Goal: Task Accomplishment & Management: Use online tool/utility

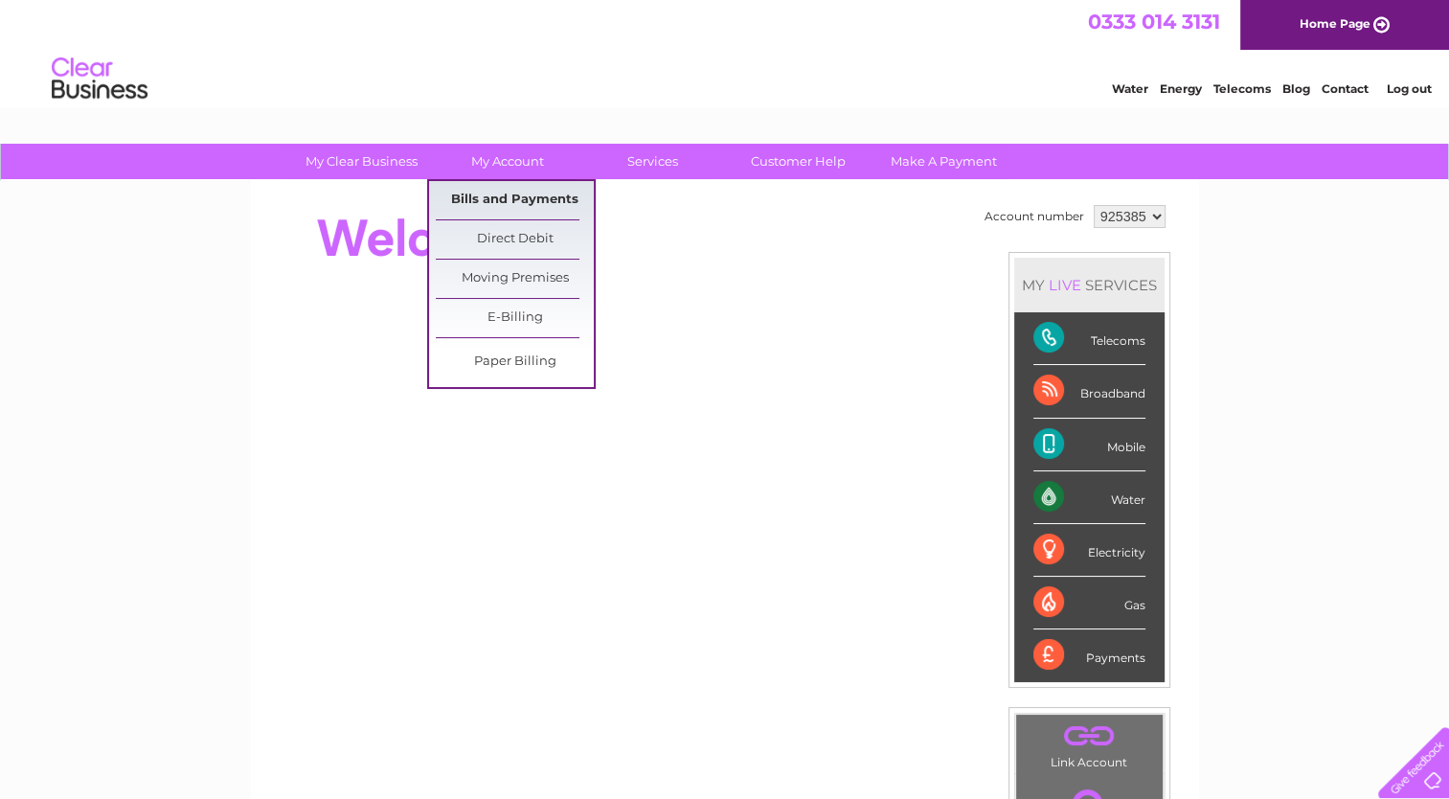
click at [500, 196] on link "Bills and Payments" at bounding box center [515, 200] width 158 height 38
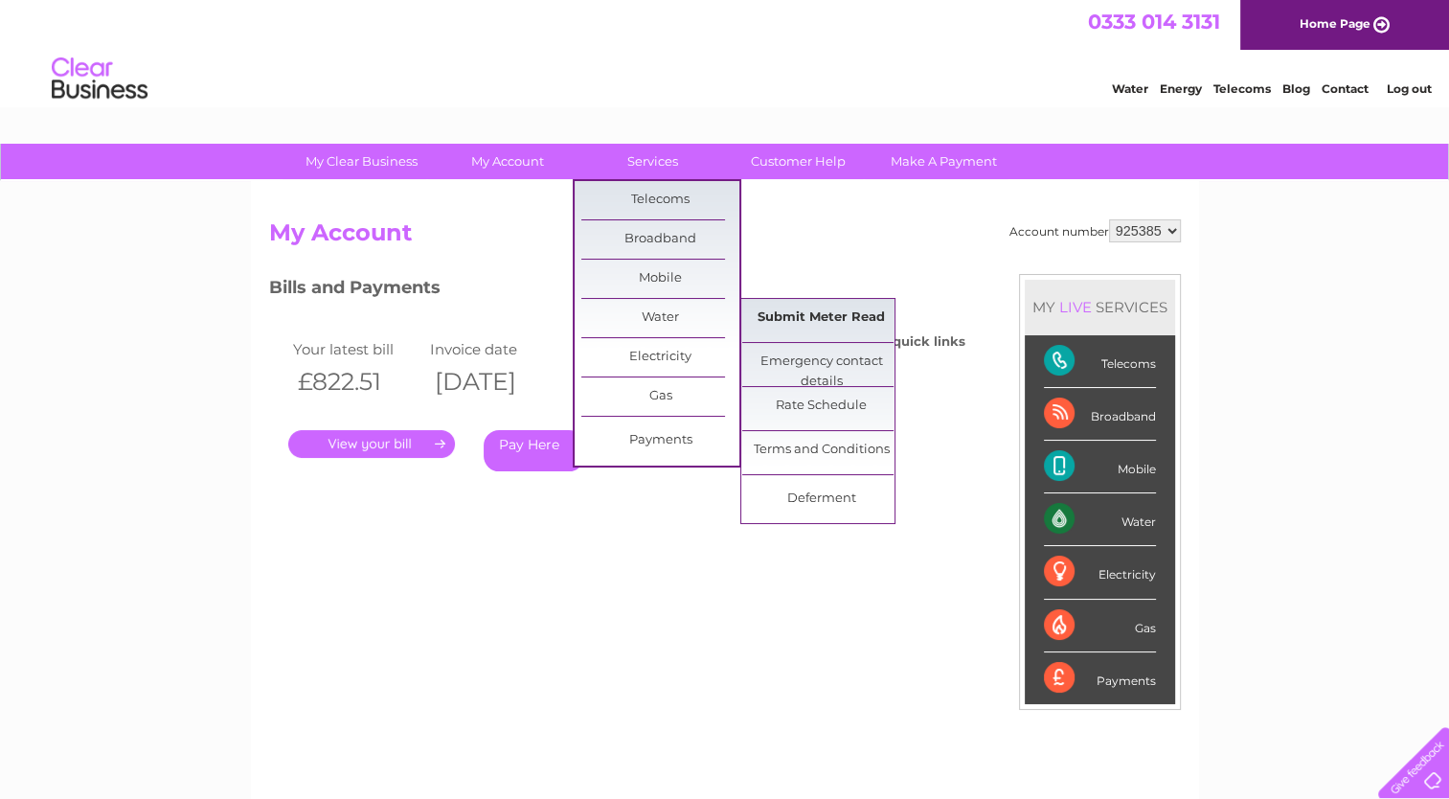
click at [780, 327] on link "Submit Meter Read" at bounding box center [821, 318] width 158 height 38
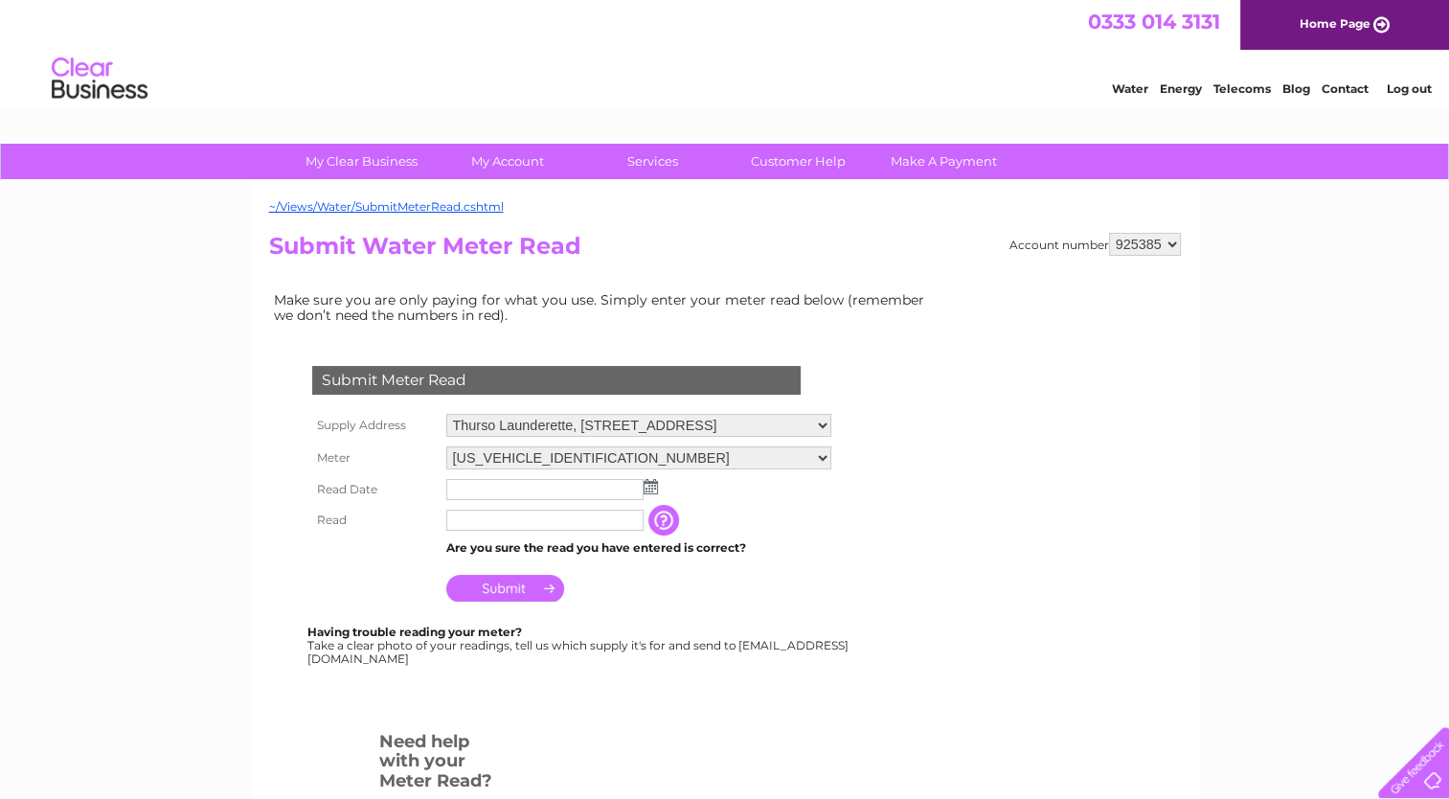
click at [596, 495] on td at bounding box center [639, 489] width 395 height 31
drag, startPoint x: 598, startPoint y: 493, endPoint x: 610, endPoint y: 485, distance: 15.1
click at [610, 485] on input "text" at bounding box center [544, 489] width 197 height 21
click at [611, 487] on input "text" at bounding box center [545, 490] width 199 height 23
click at [655, 484] on img at bounding box center [651, 486] width 14 height 15
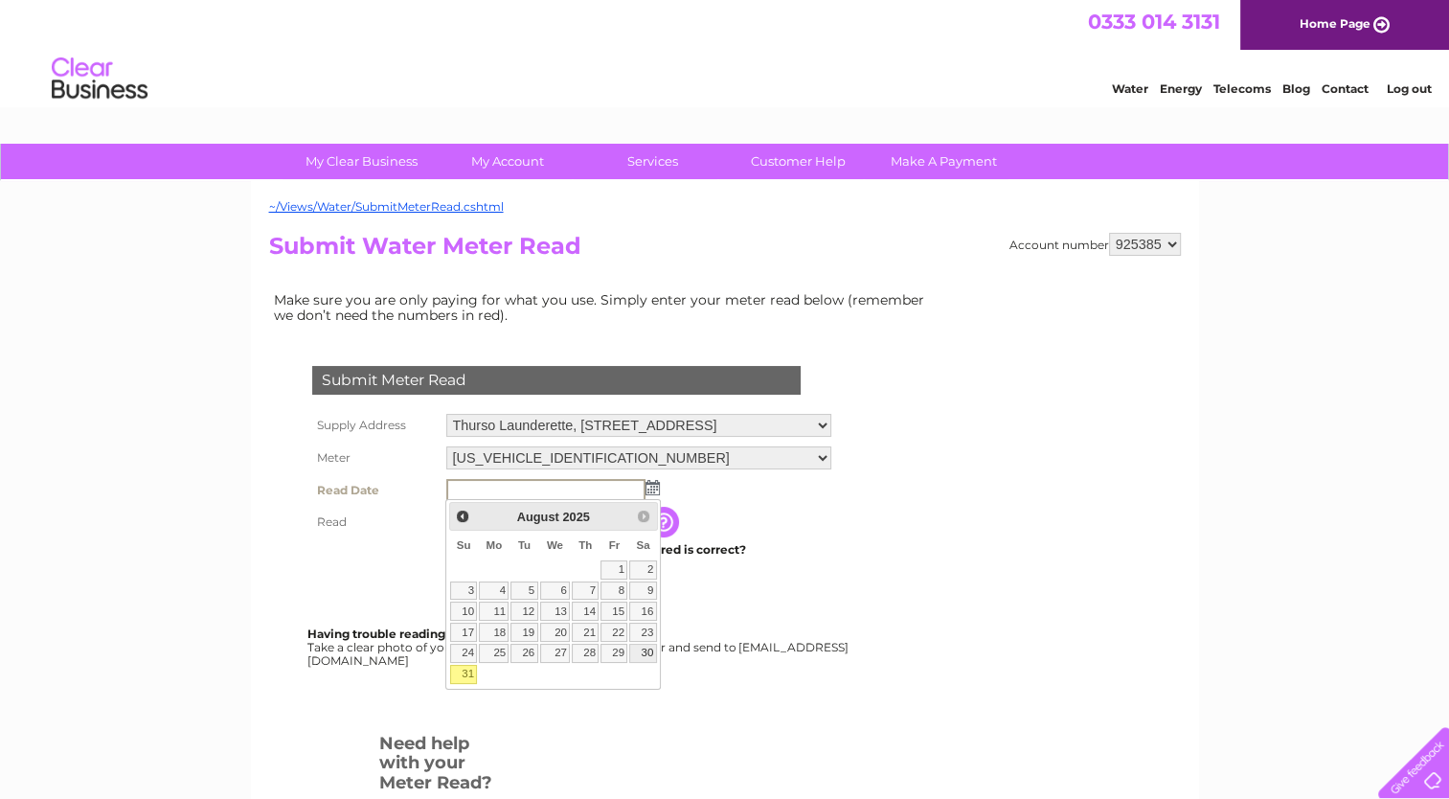
click at [644, 652] on link "30" at bounding box center [642, 653] width 27 height 19
type input "[DATE]"
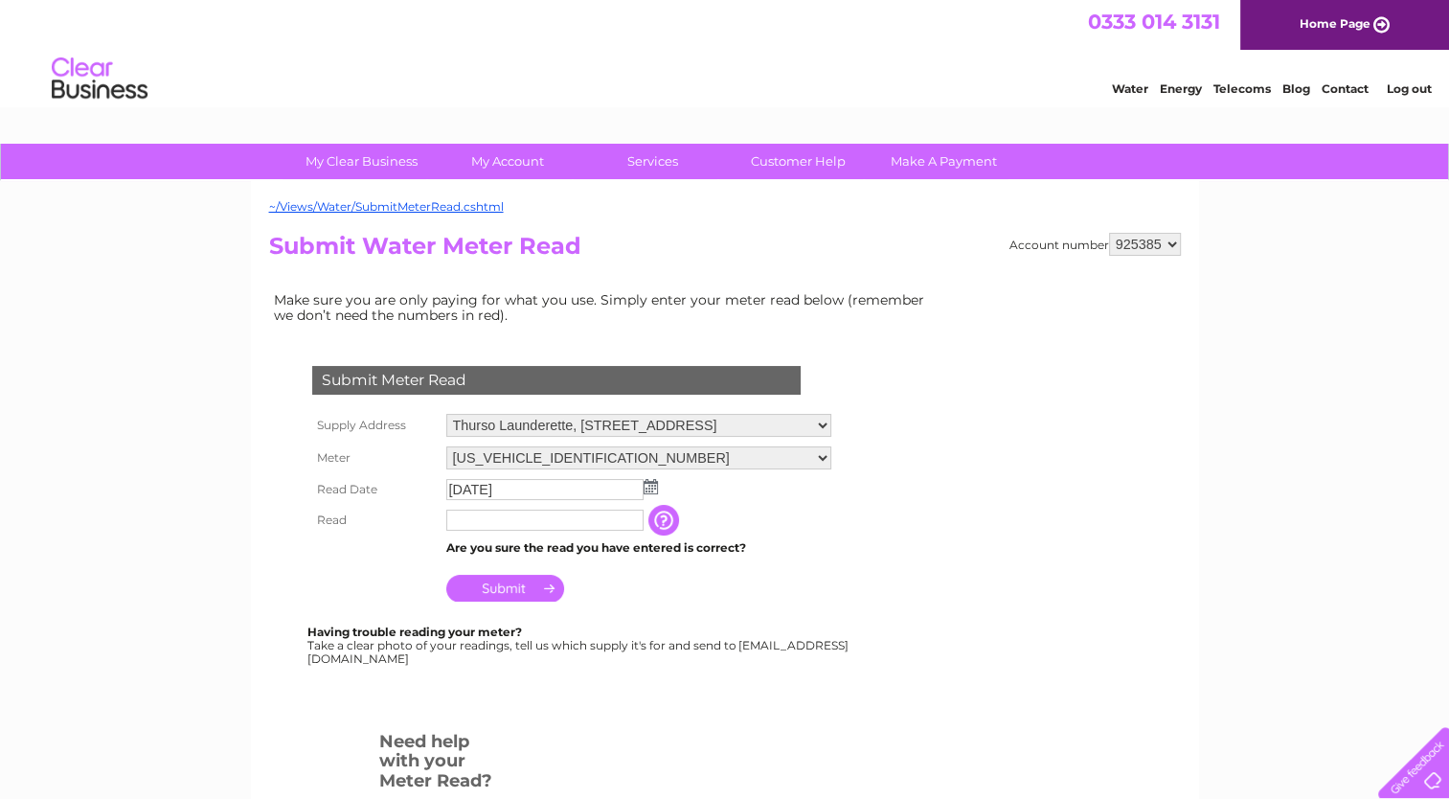
click at [555, 515] on input "text" at bounding box center [544, 520] width 197 height 21
type input "19784"
click at [529, 584] on input "Submit" at bounding box center [505, 588] width 118 height 27
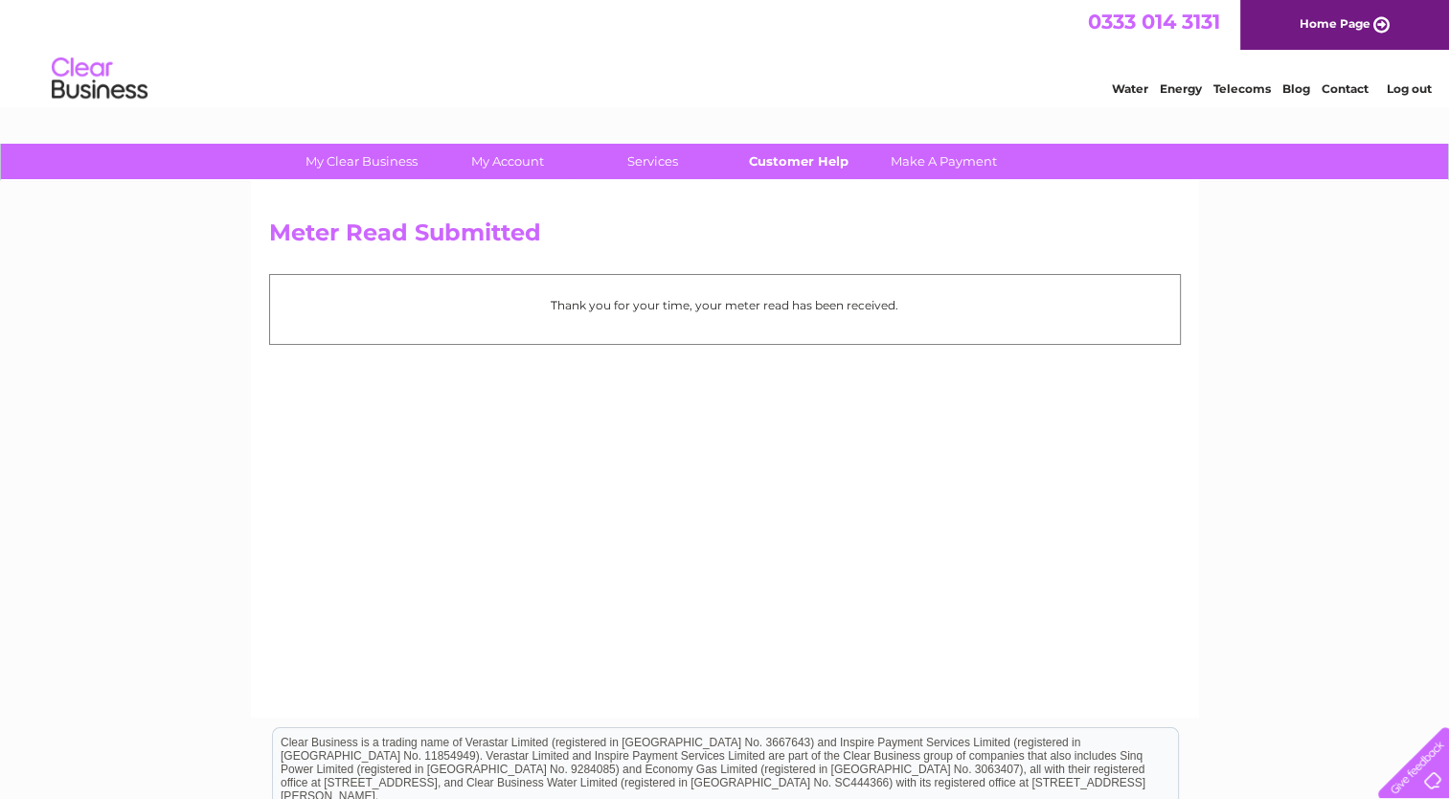
click at [802, 154] on link "Customer Help" at bounding box center [798, 161] width 158 height 35
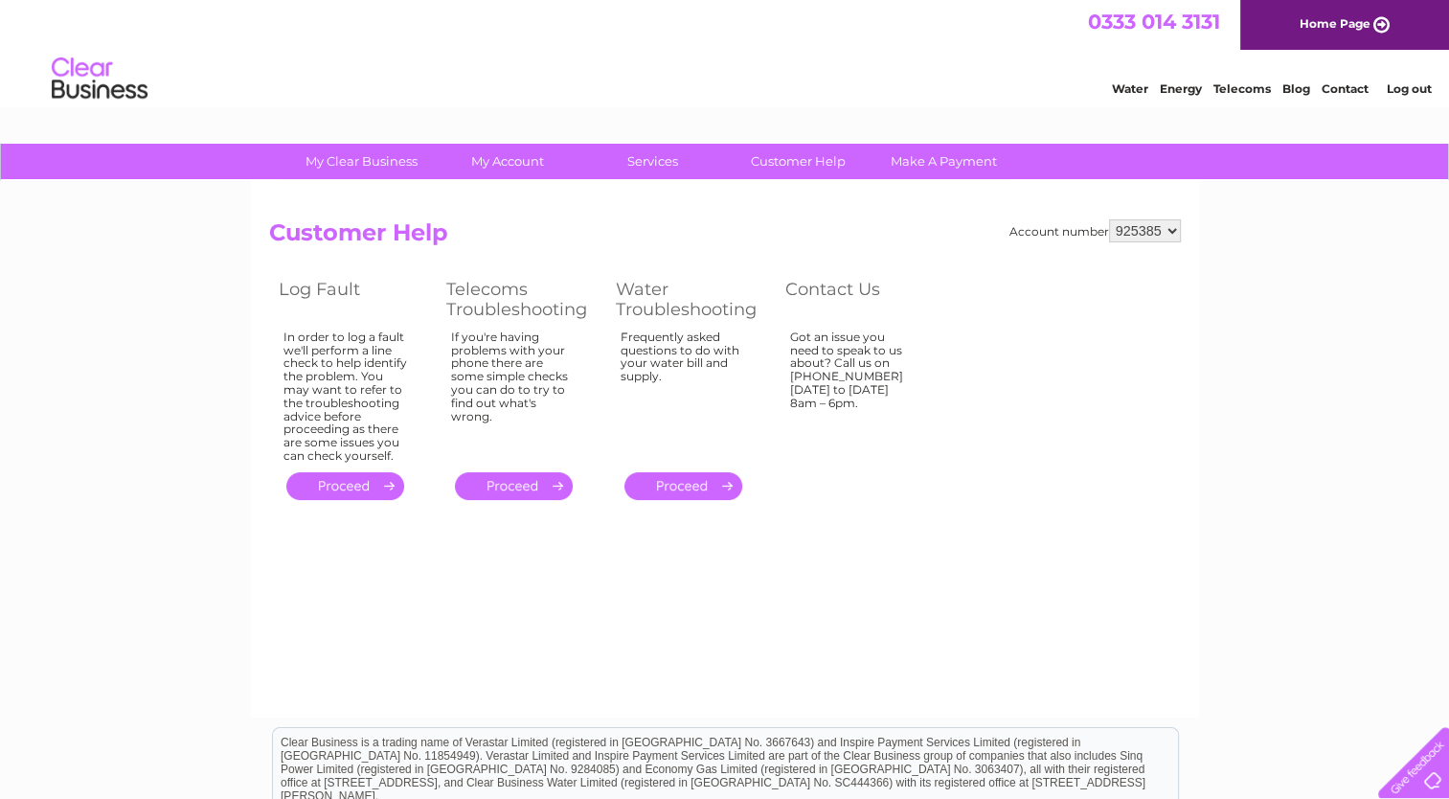
click at [1301, 87] on link "Blog" at bounding box center [1296, 88] width 28 height 14
